Goal: Task Accomplishment & Management: Manage account settings

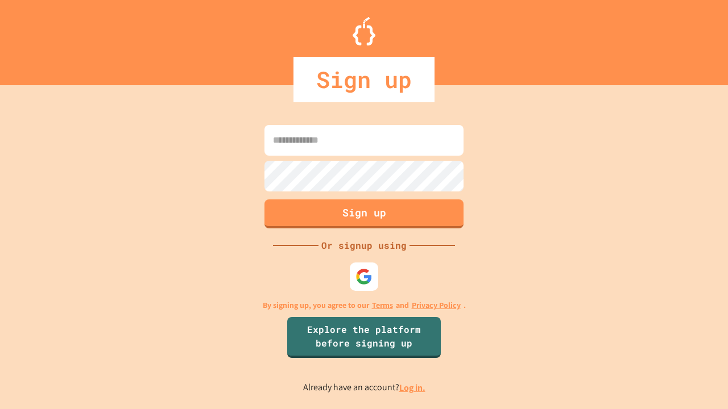
click at [413, 388] on link "Log in." at bounding box center [412, 388] width 26 height 12
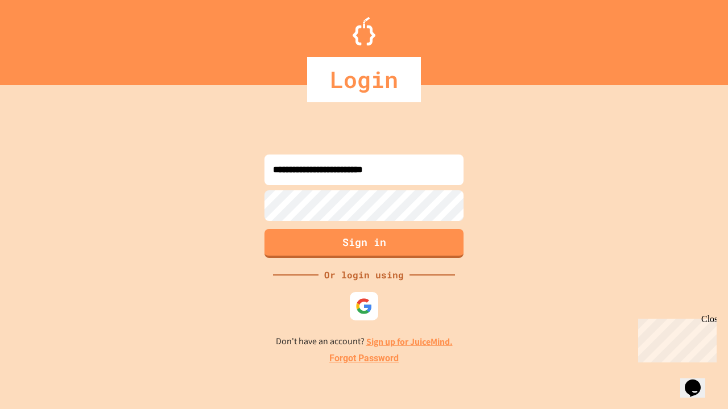
type input "**********"
